Goal: Communication & Community: Answer question/provide support

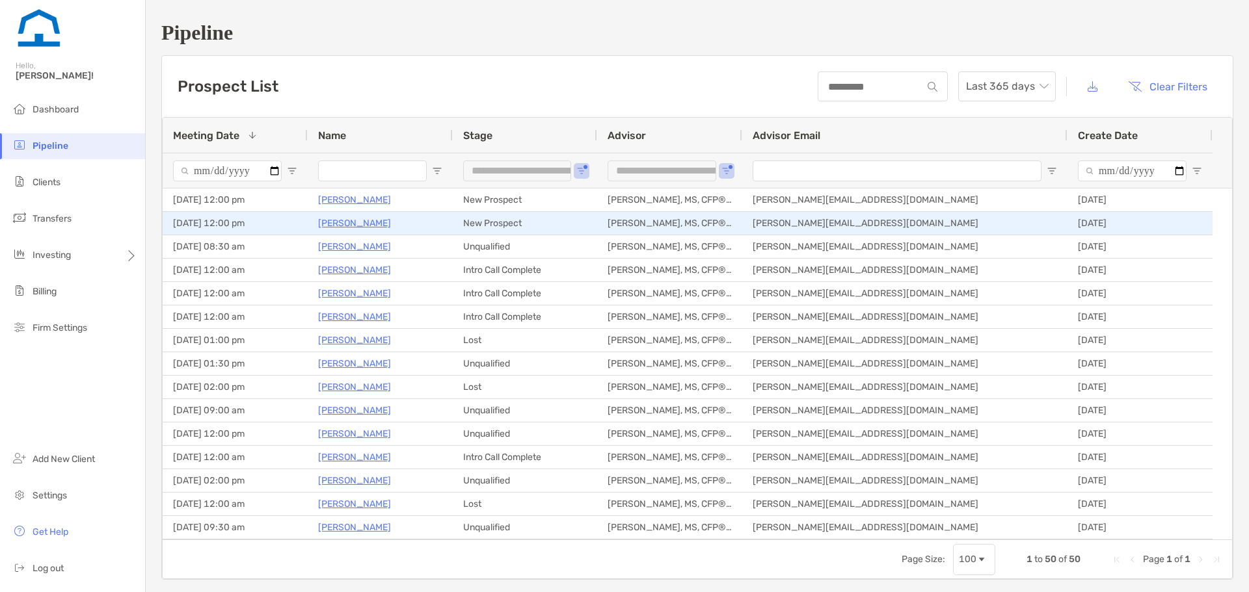
click at [330, 220] on p "[PERSON_NAME]" at bounding box center [354, 223] width 73 height 16
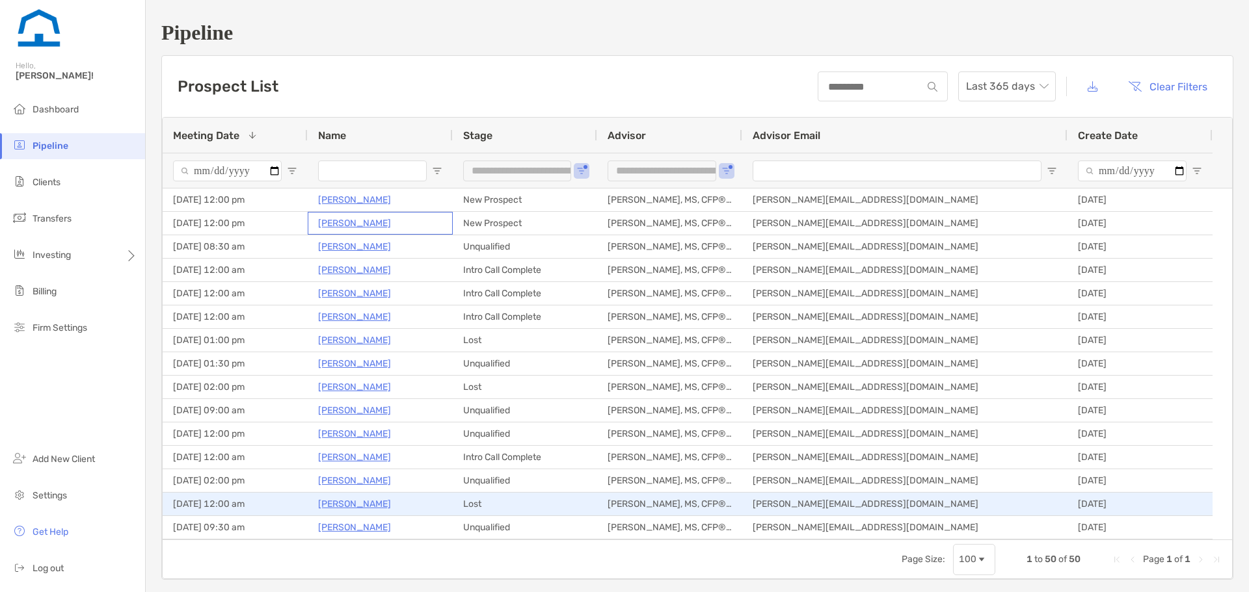
scroll to position [104, 0]
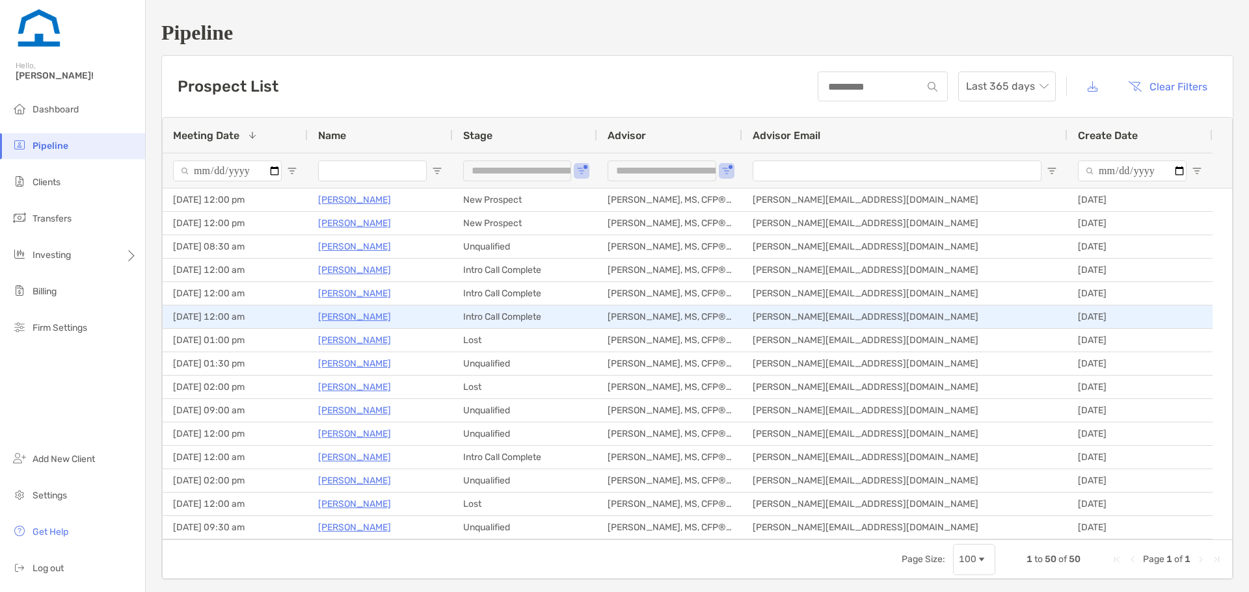
click at [371, 314] on p "[PERSON_NAME]" at bounding box center [354, 317] width 73 height 16
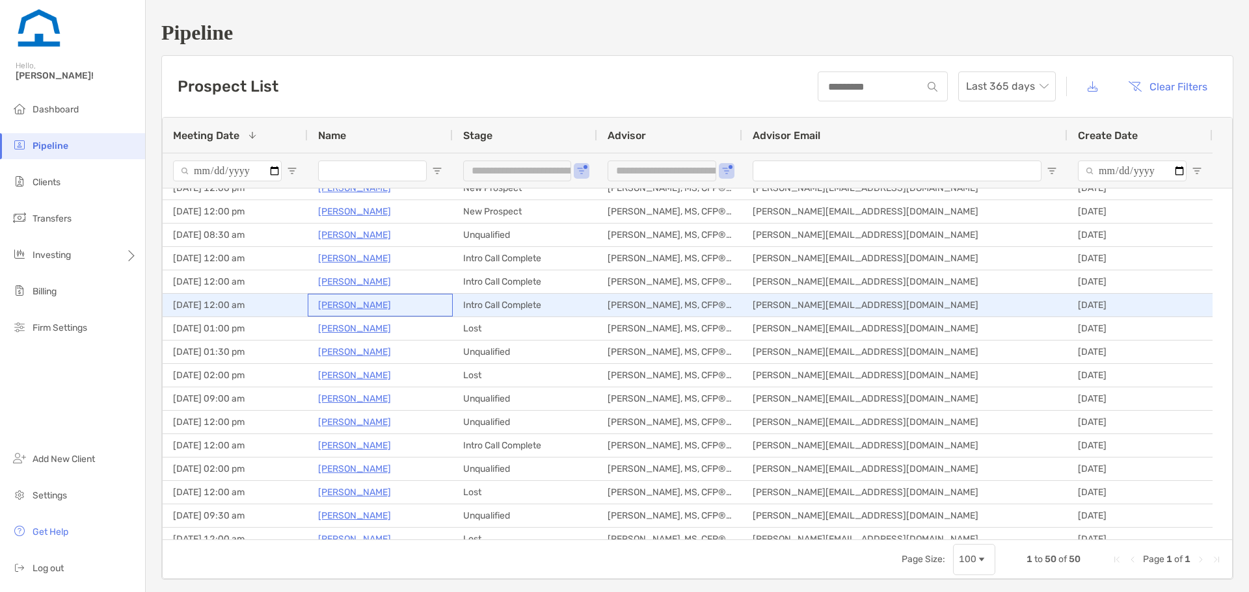
scroll to position [0, 0]
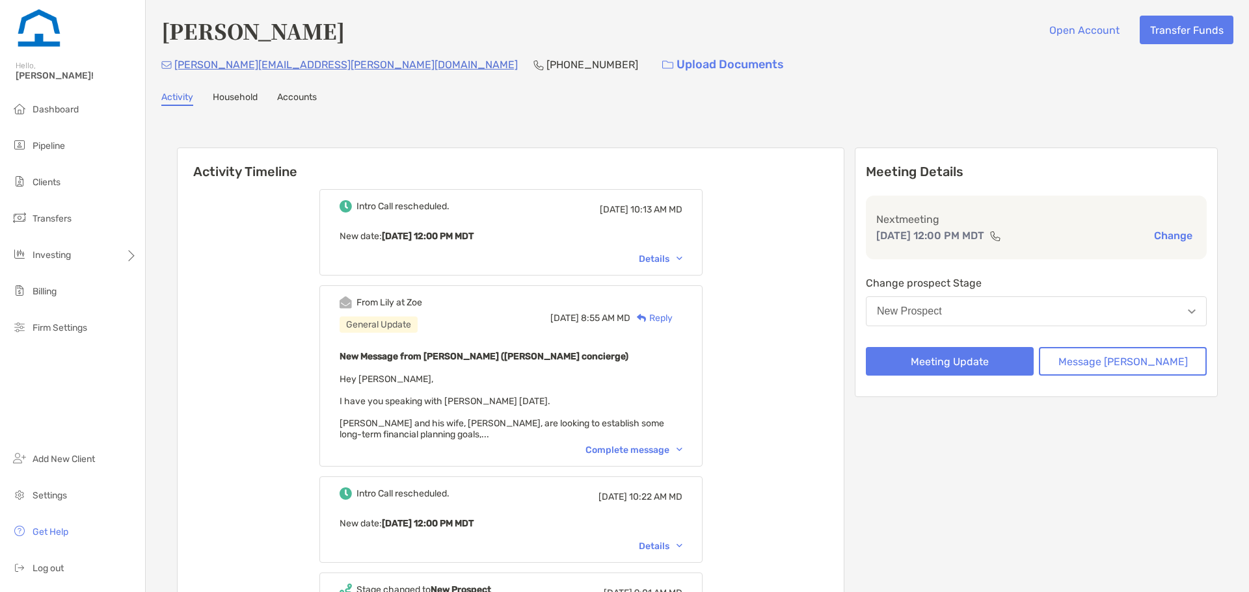
click at [682, 260] on div "Details" at bounding box center [661, 259] width 44 height 11
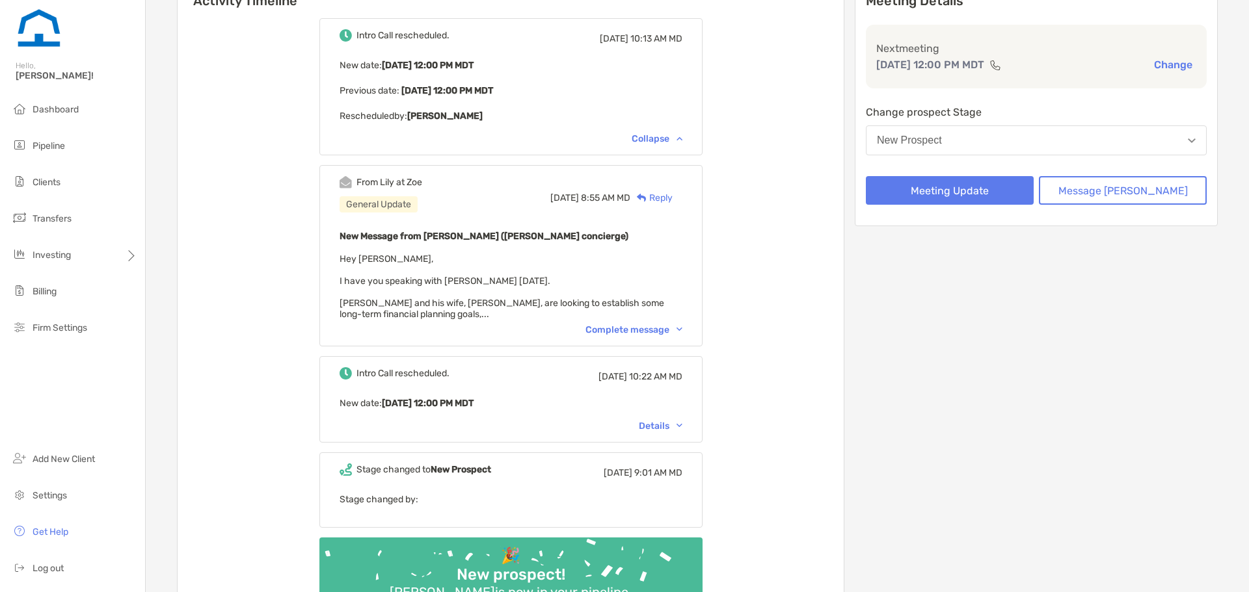
scroll to position [170, 0]
click at [630, 328] on div "Complete message" at bounding box center [633, 330] width 97 height 11
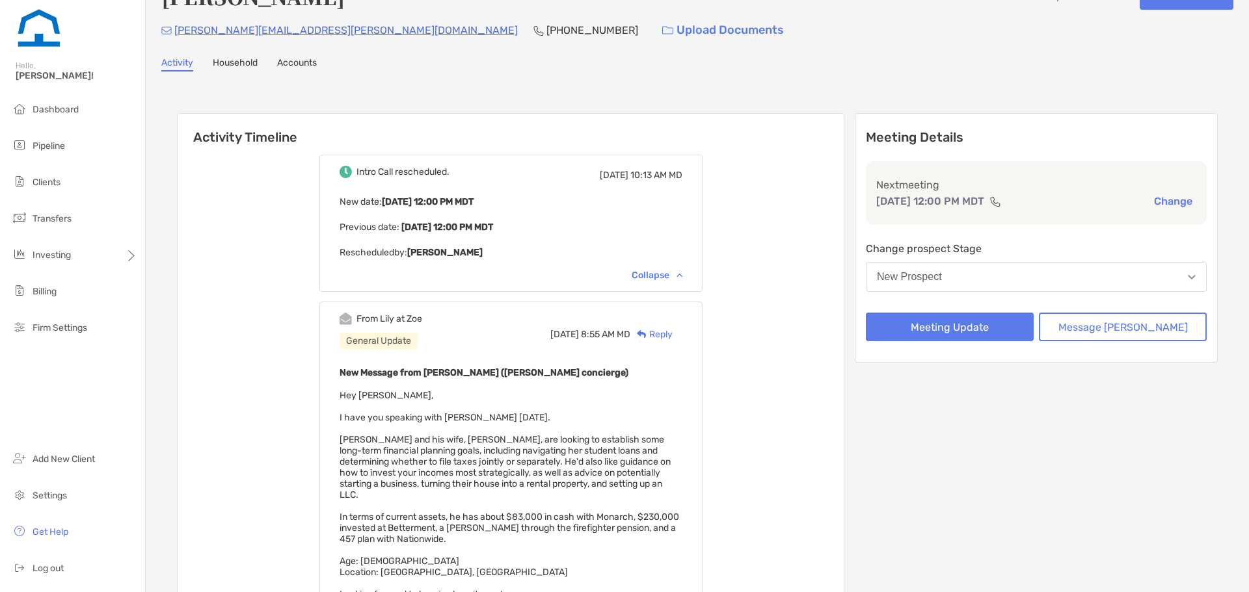
scroll to position [0, 0]
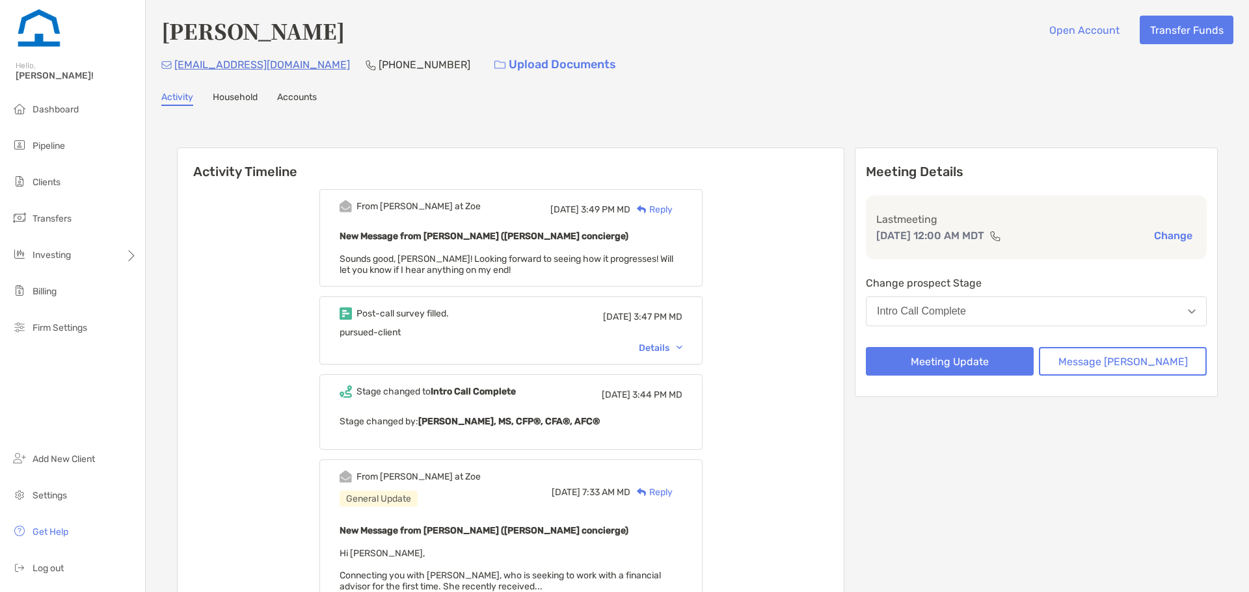
click at [673, 345] on div "Details" at bounding box center [661, 348] width 44 height 11
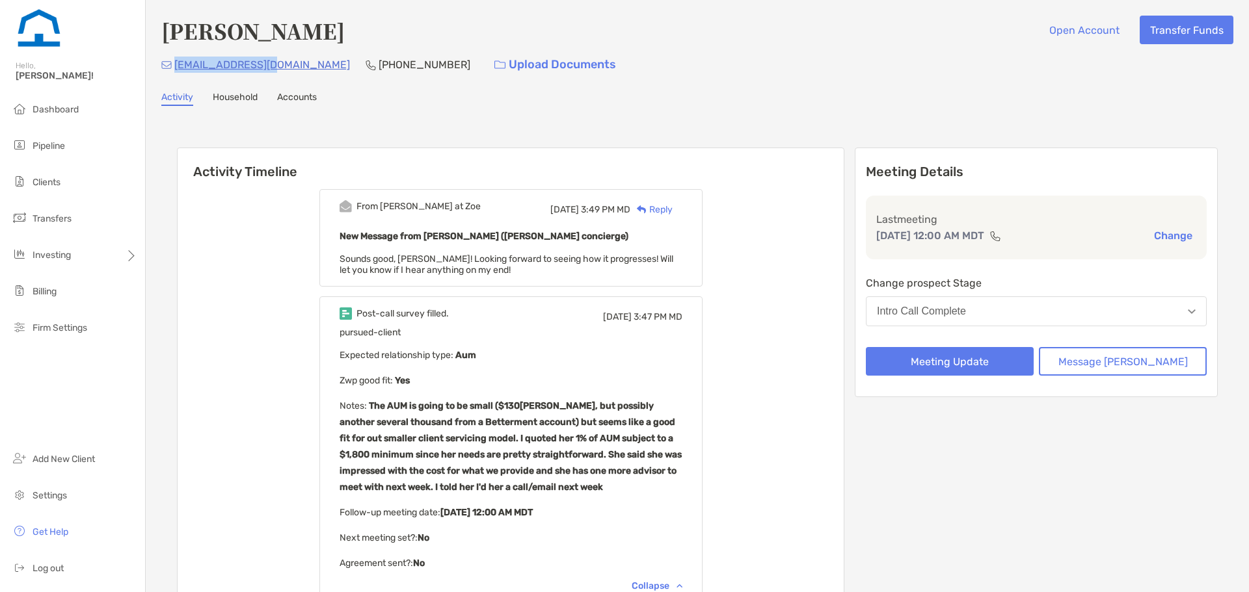
drag, startPoint x: 274, startPoint y: 66, endPoint x: 176, endPoint y: 64, distance: 98.2
click at [176, 64] on div "[EMAIL_ADDRESS][DOMAIN_NAME] [PHONE_NUMBER] Upload Documents" at bounding box center [697, 65] width 1072 height 28
copy p "[EMAIL_ADDRESS][DOMAIN_NAME]"
click at [672, 213] on div "Reply" at bounding box center [651, 210] width 42 height 14
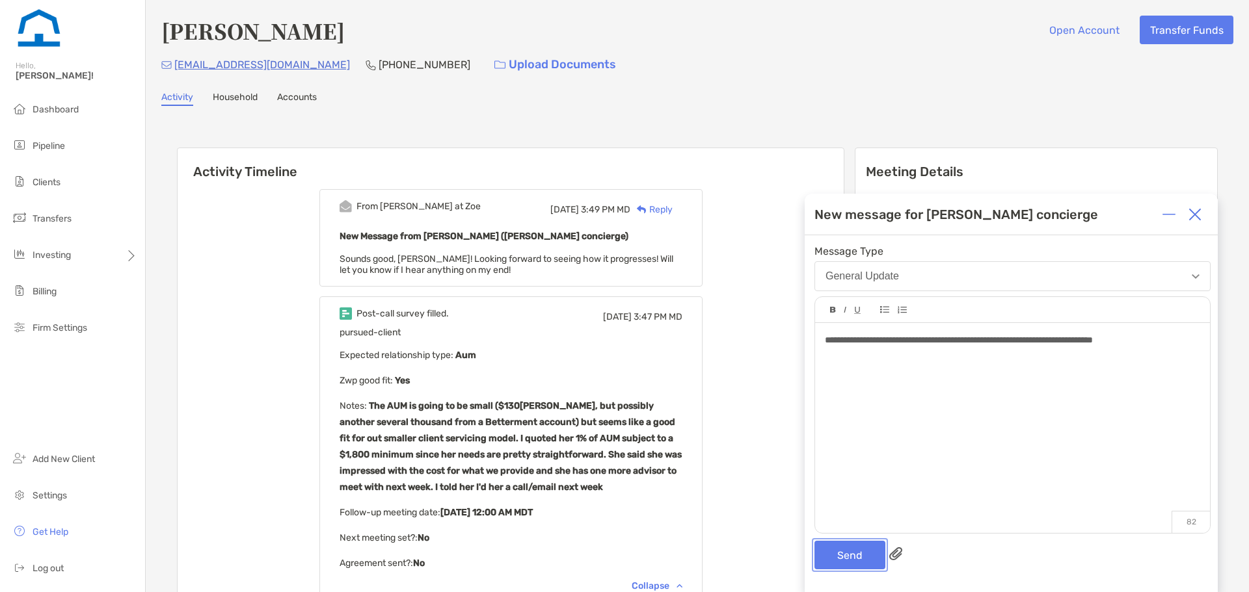
click at [851, 542] on button "Send" at bounding box center [849, 555] width 71 height 29
